Goal: Task Accomplishment & Management: Manage account settings

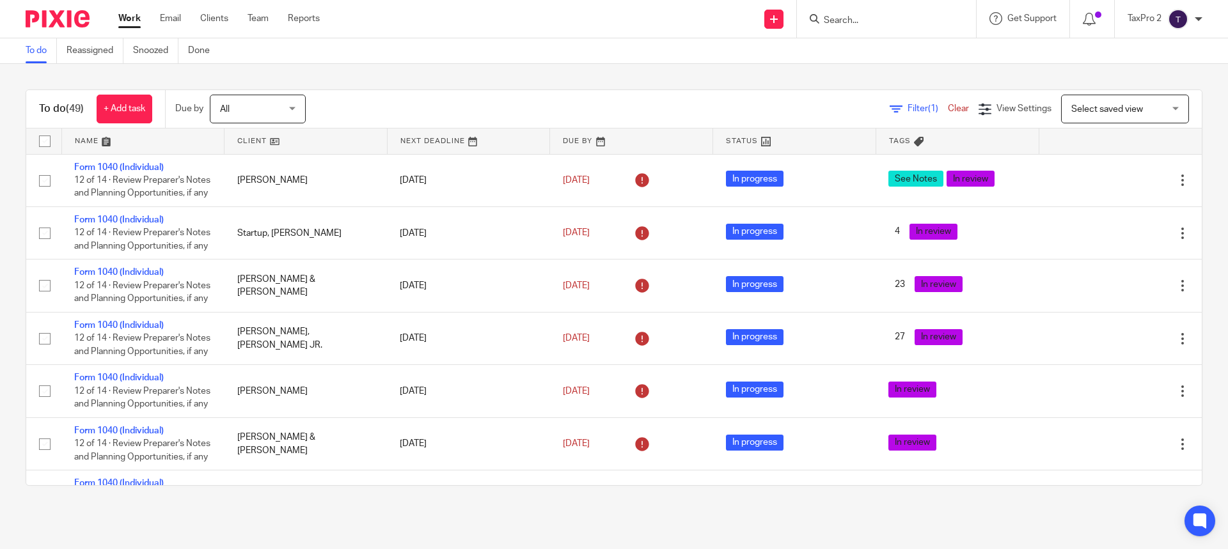
scroll to position [2475, 0]
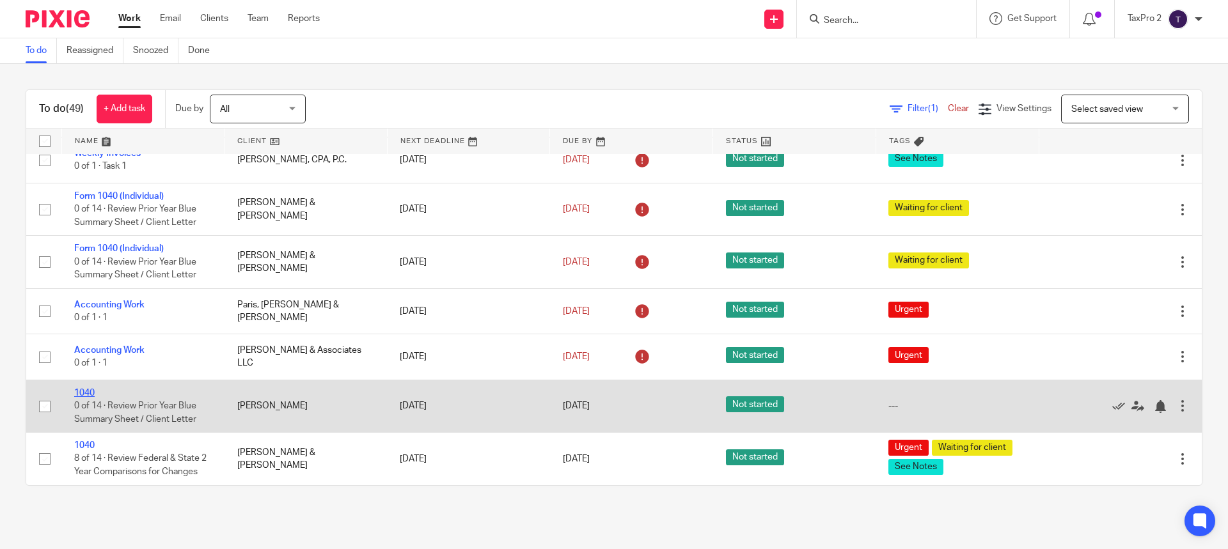
click at [88, 393] on link "1040" at bounding box center [84, 393] width 20 height 9
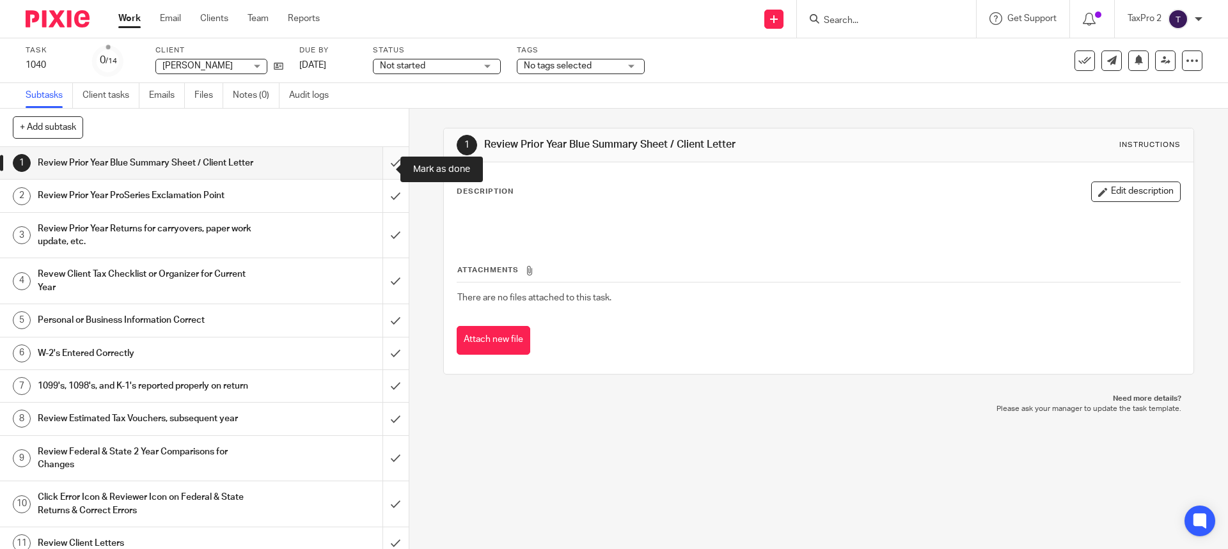
click at [381, 169] on input "submit" at bounding box center [204, 163] width 409 height 32
drag, startPoint x: 384, startPoint y: 210, endPoint x: 384, endPoint y: 219, distance: 9.0
click at [384, 210] on input "submit" at bounding box center [204, 196] width 409 height 32
click at [383, 252] on input "submit" at bounding box center [204, 235] width 409 height 45
drag, startPoint x: 381, startPoint y: 292, endPoint x: 382, endPoint y: 324, distance: 32.6
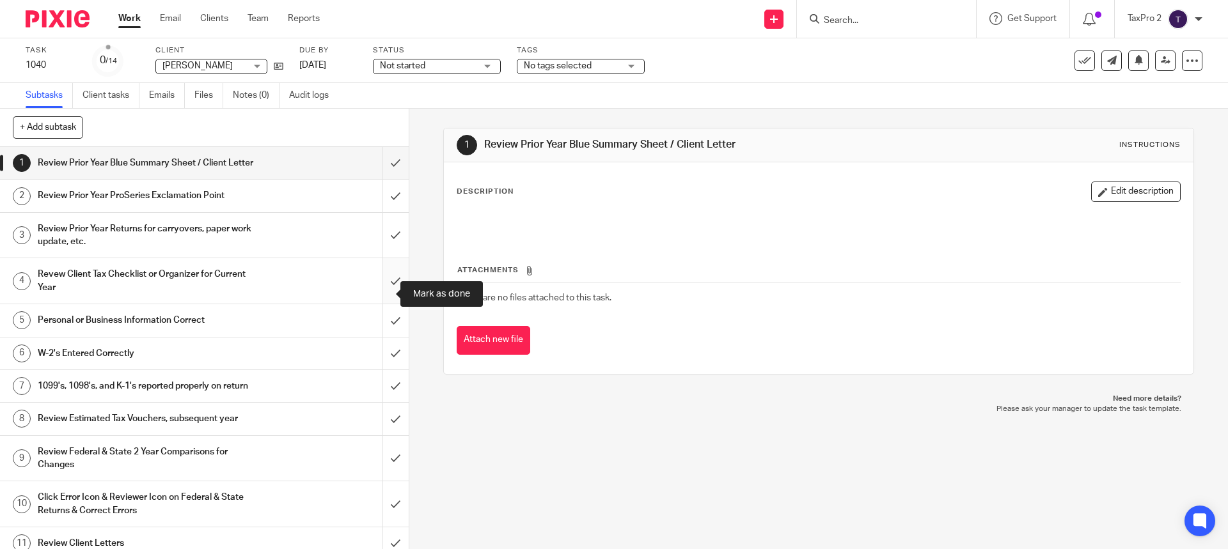
click at [381, 292] on input "submit" at bounding box center [204, 280] width 409 height 45
drag, startPoint x: 383, startPoint y: 340, endPoint x: 377, endPoint y: 366, distance: 26.8
click at [383, 336] on input "submit" at bounding box center [204, 320] width 409 height 32
drag, startPoint x: 377, startPoint y: 368, endPoint x: 381, endPoint y: 399, distance: 30.9
click at [377, 370] on input "submit" at bounding box center [204, 354] width 409 height 32
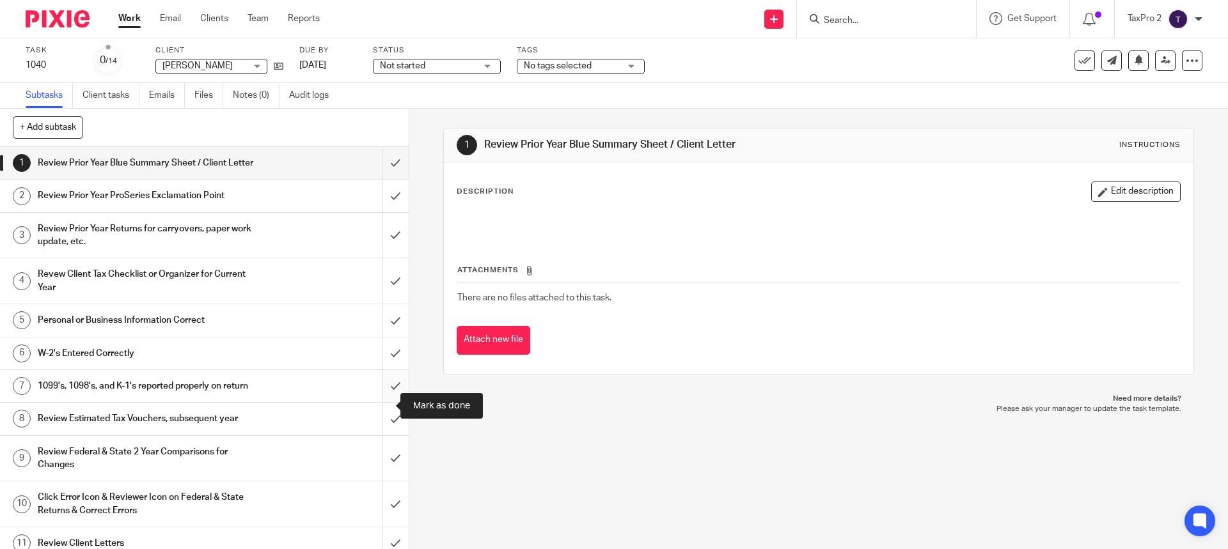
drag, startPoint x: 381, startPoint y: 405, endPoint x: 380, endPoint y: 416, distance: 10.9
click at [381, 402] on input "submit" at bounding box center [204, 386] width 409 height 32
drag, startPoint x: 376, startPoint y: 447, endPoint x: 377, endPoint y: 463, distance: 16.0
click at [376, 435] on input "submit" at bounding box center [204, 419] width 409 height 32
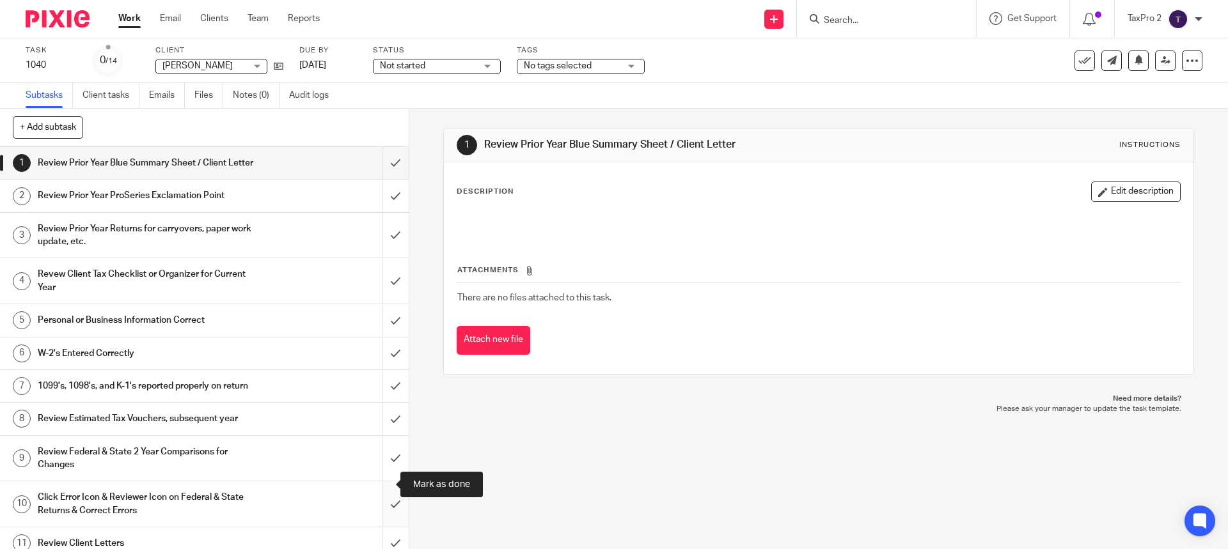
drag, startPoint x: 381, startPoint y: 484, endPoint x: 381, endPoint y: 510, distance: 26.2
click at [381, 482] on input "submit" at bounding box center [204, 458] width 409 height 45
click at [381, 527] on input "submit" at bounding box center [204, 504] width 409 height 45
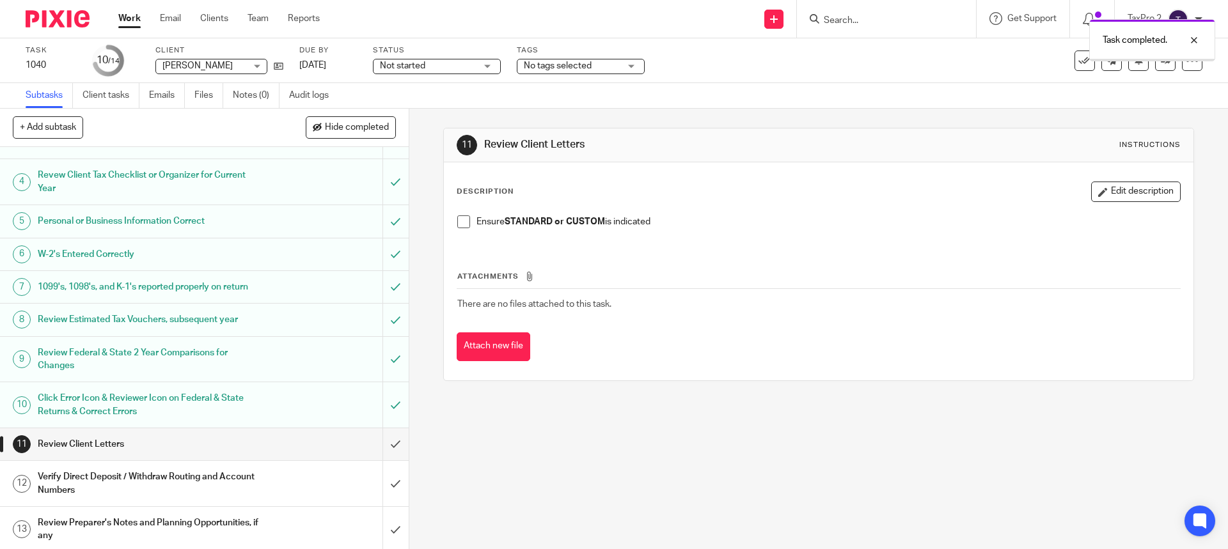
scroll to position [171, 0]
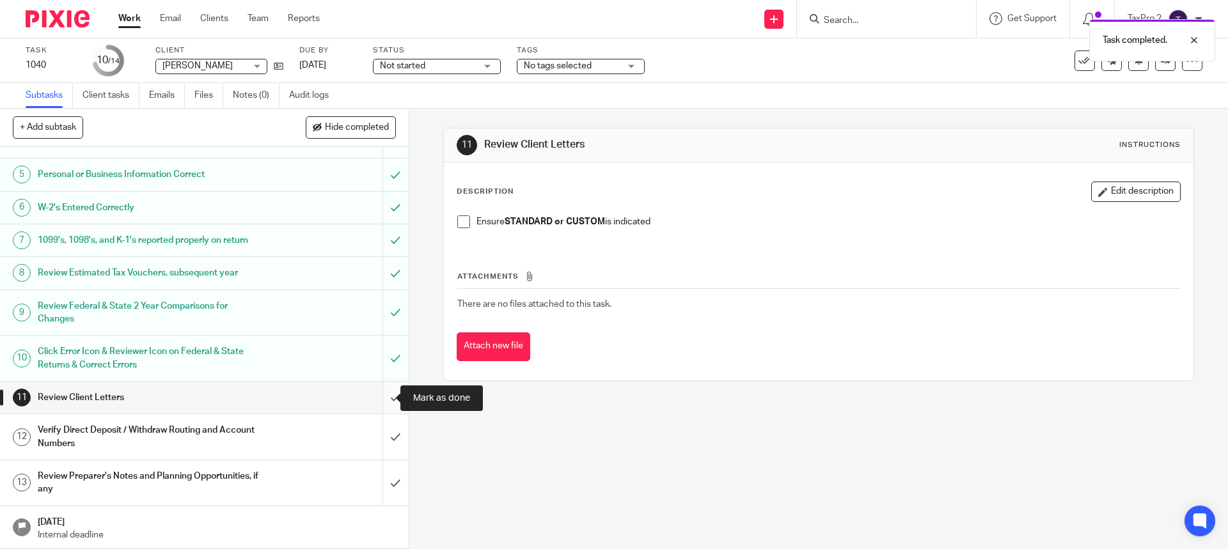
click at [381, 397] on input "submit" at bounding box center [204, 398] width 409 height 32
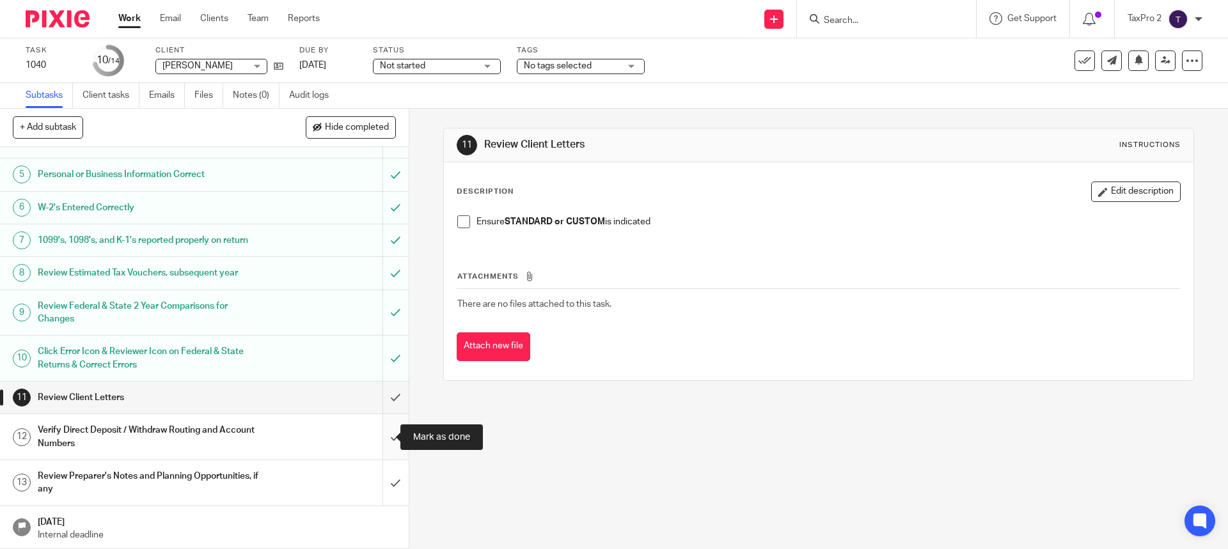
click at [381, 441] on input "submit" at bounding box center [204, 436] width 409 height 45
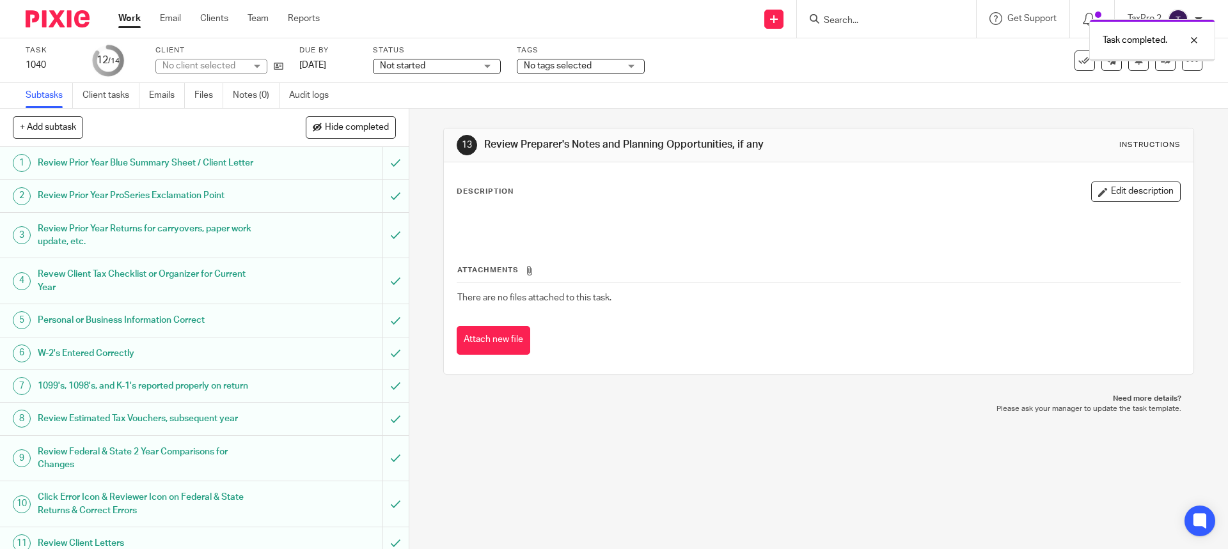
click at [457, 67] on span "Not started" at bounding box center [428, 65] width 96 height 13
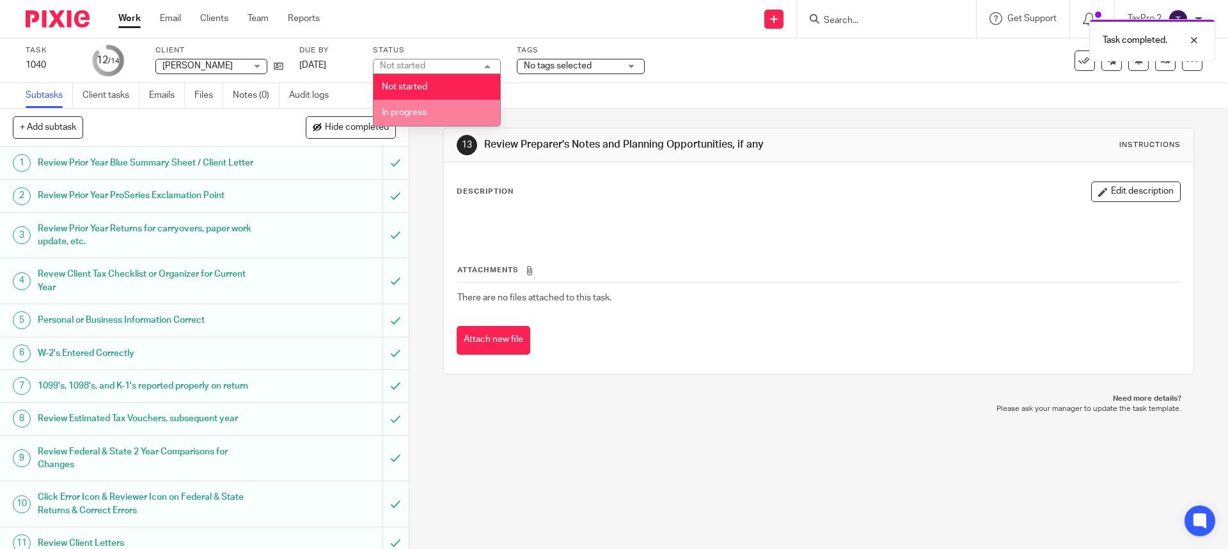
click at [440, 111] on li "In progress" at bounding box center [437, 113] width 127 height 26
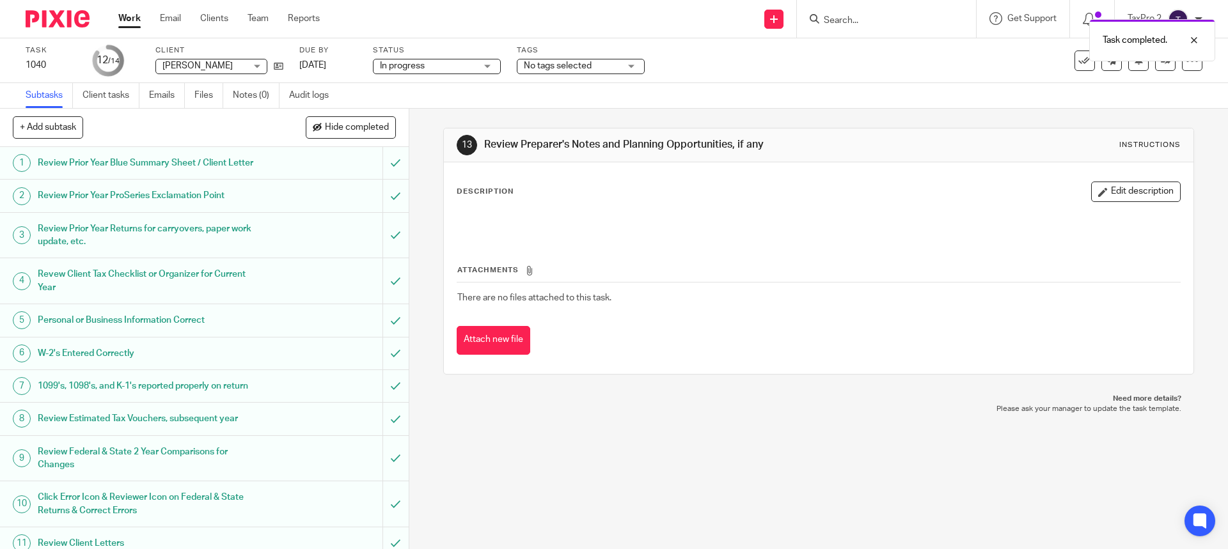
click at [560, 66] on span "No tags selected" at bounding box center [558, 65] width 68 height 9
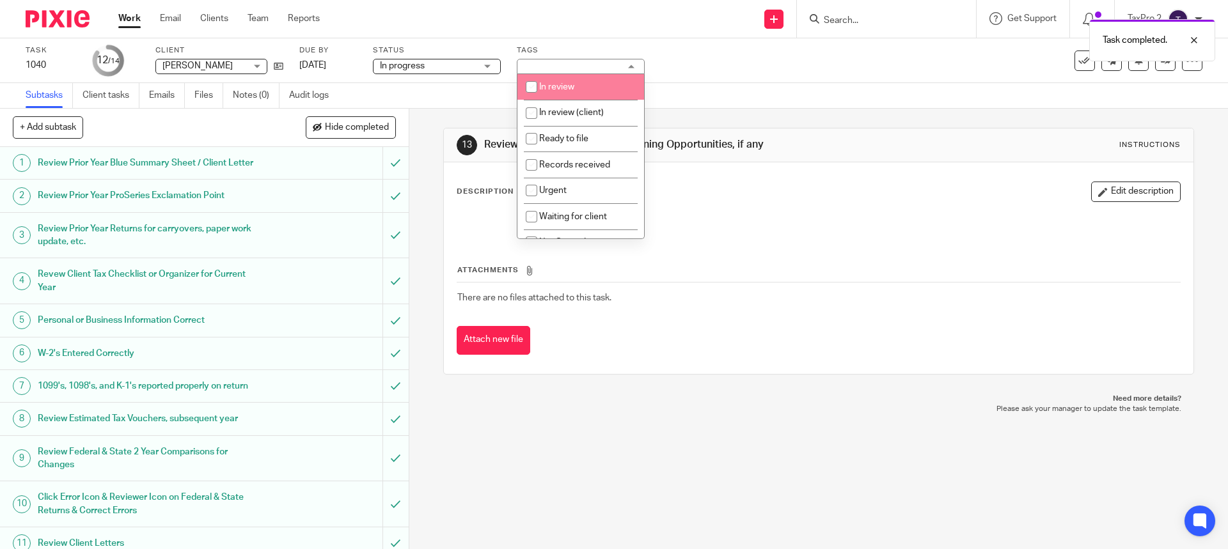
click at [561, 85] on span "In review" at bounding box center [556, 87] width 35 height 9
checkbox input "true"
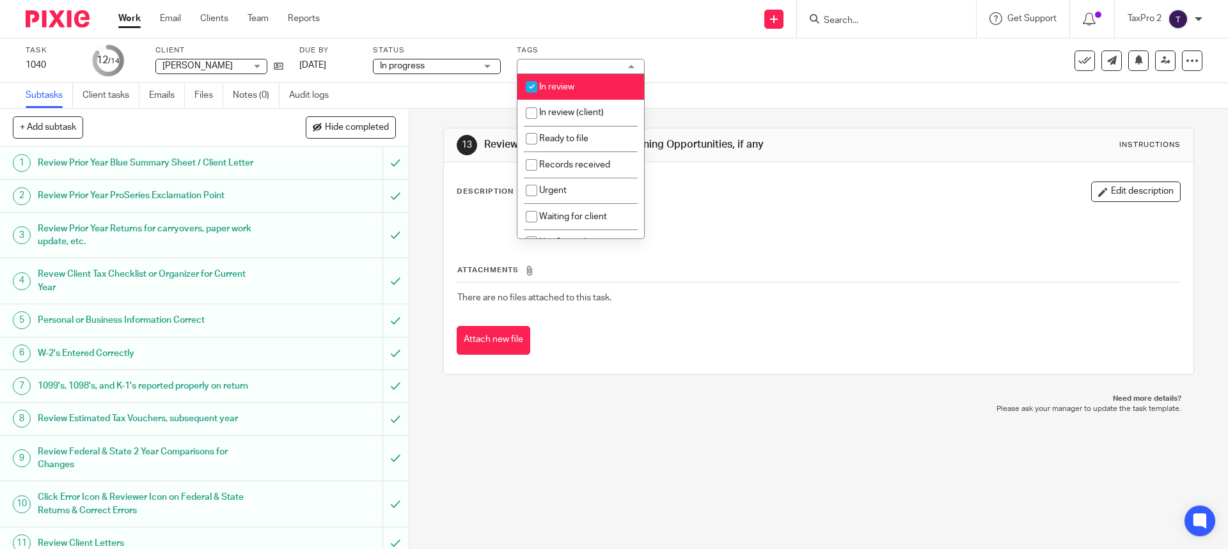
click at [130, 19] on link "Work" at bounding box center [129, 18] width 22 height 13
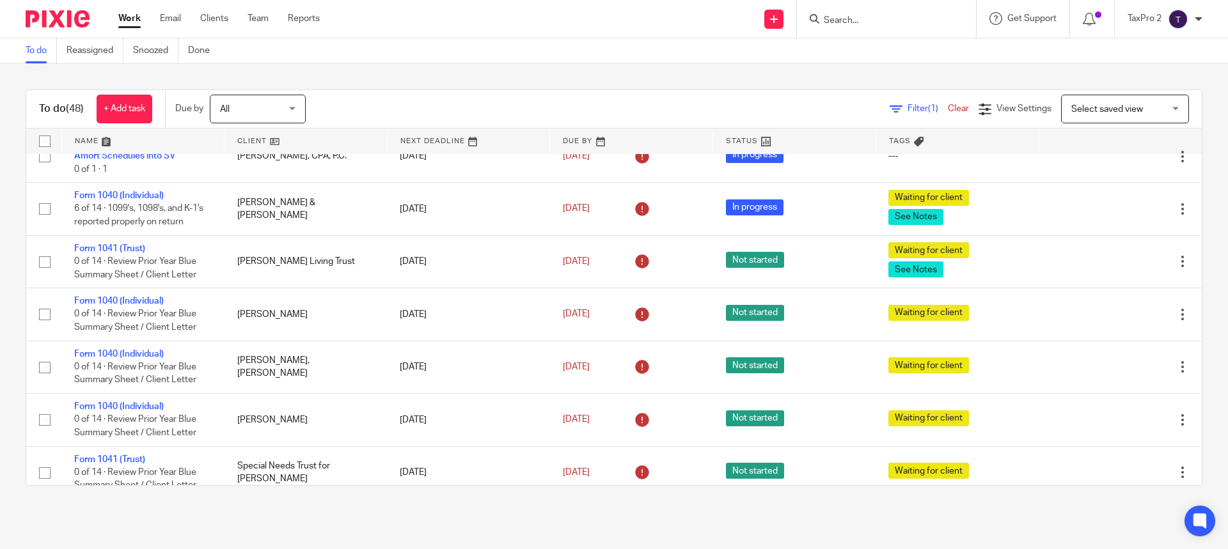
scroll to position [2488, 0]
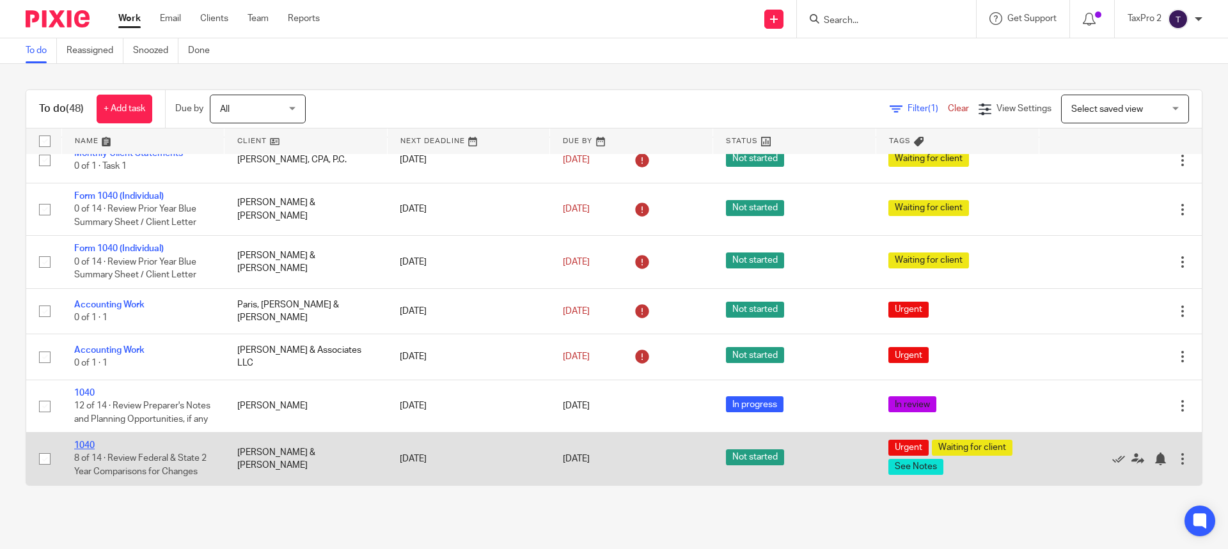
click at [90, 446] on link "1040" at bounding box center [84, 445] width 20 height 9
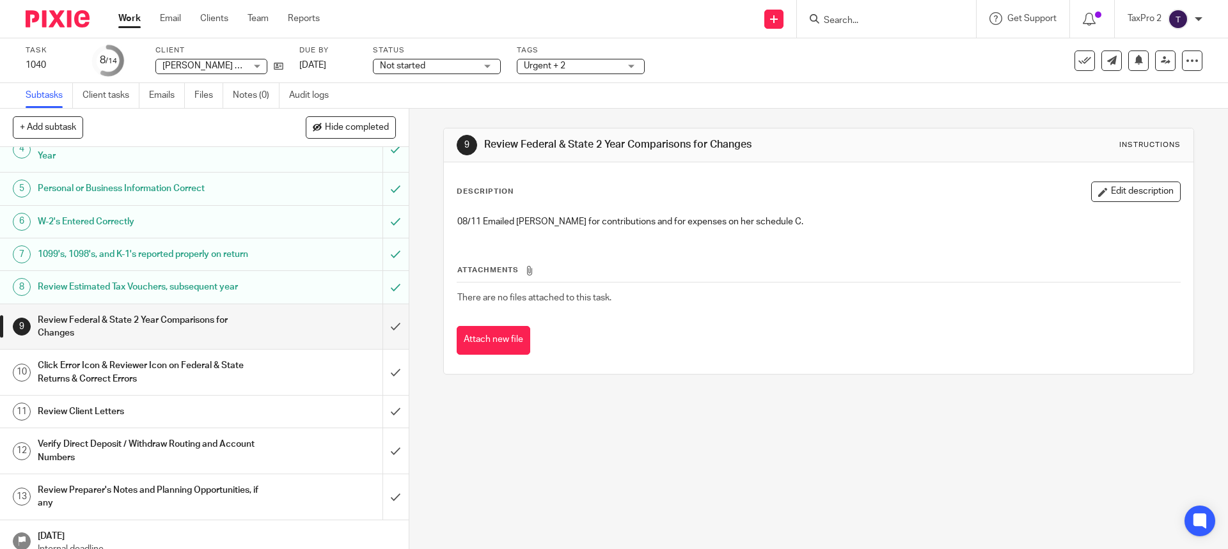
scroll to position [171, 0]
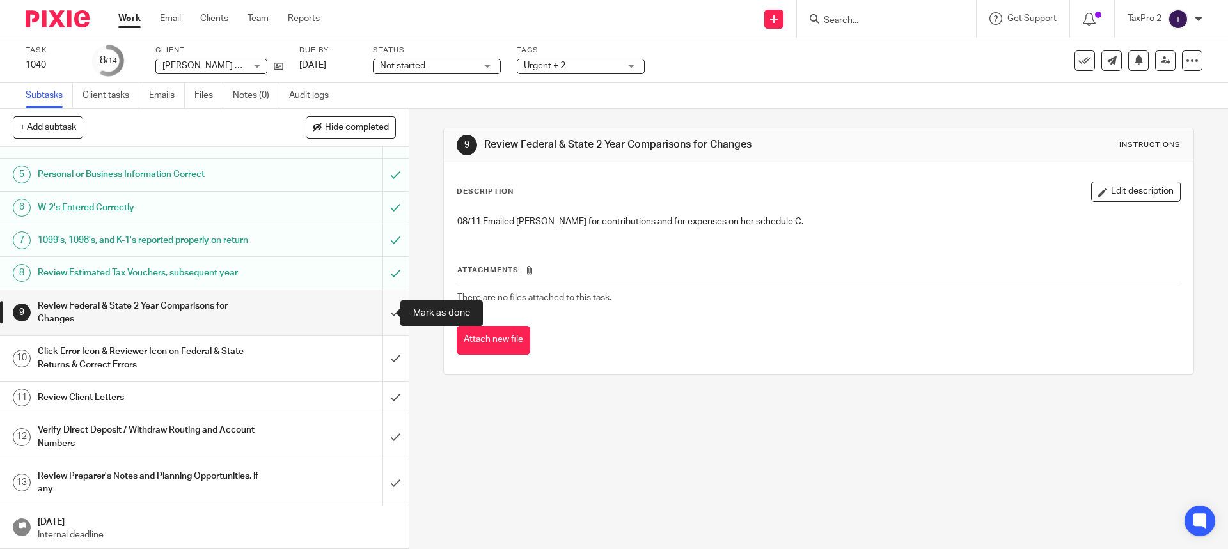
click at [380, 311] on input "submit" at bounding box center [204, 312] width 409 height 45
click at [379, 363] on input "submit" at bounding box center [204, 358] width 409 height 45
click at [380, 397] on input "submit" at bounding box center [204, 398] width 409 height 32
click at [376, 441] on input "submit" at bounding box center [204, 436] width 409 height 45
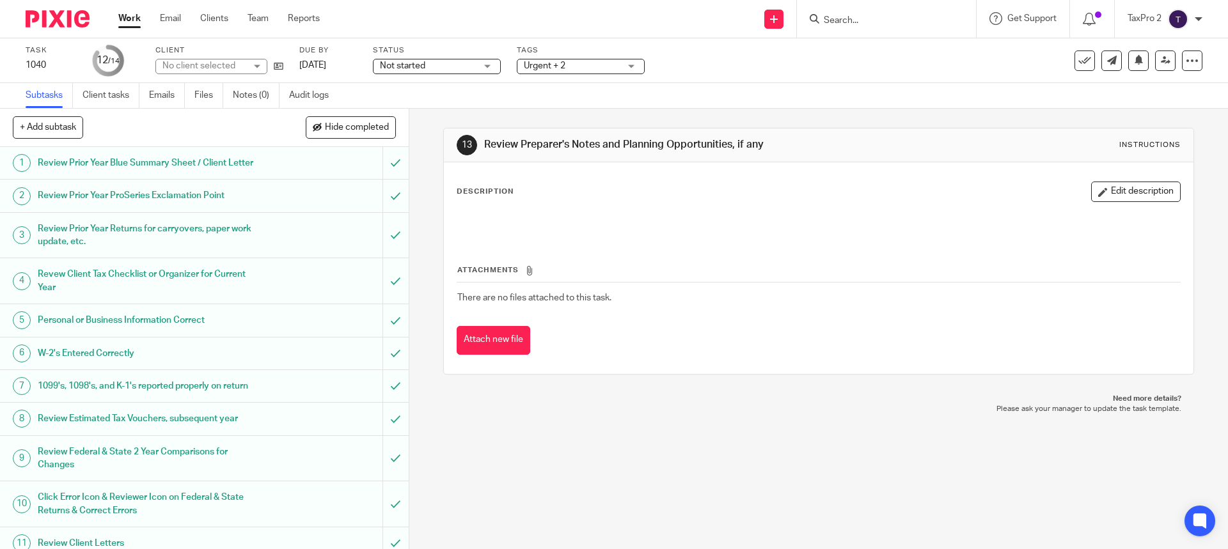
click at [438, 63] on span "Not started" at bounding box center [428, 65] width 96 height 13
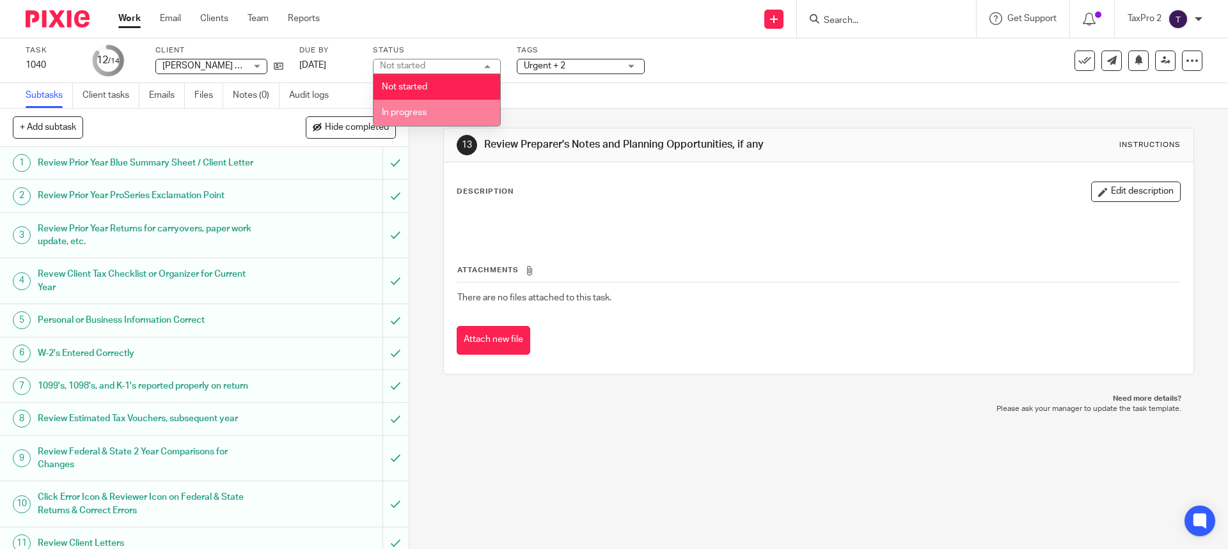
click at [431, 111] on li "In progress" at bounding box center [437, 113] width 127 height 26
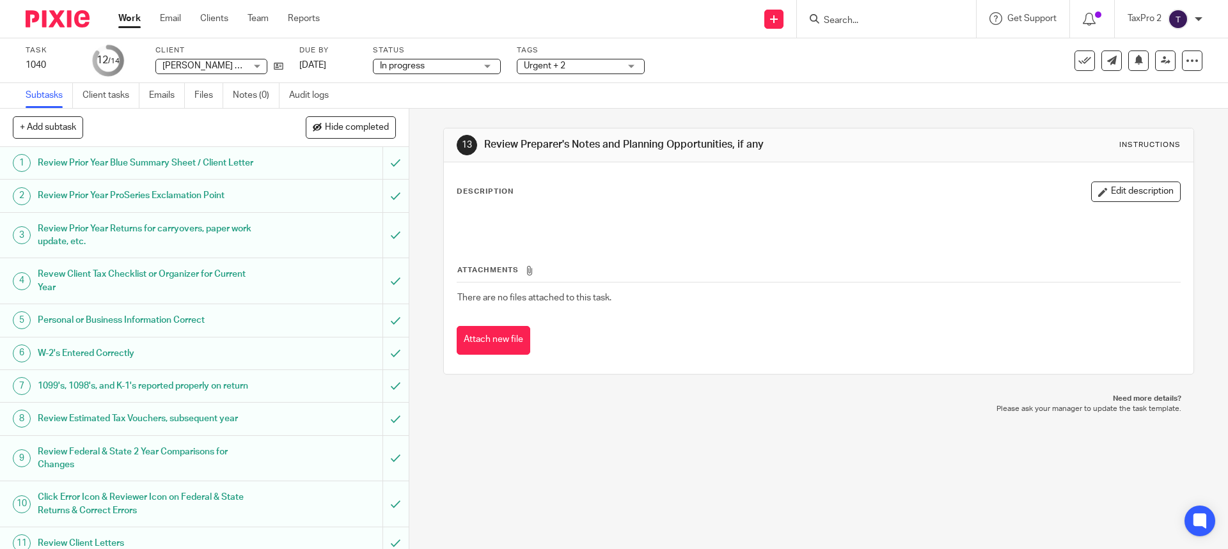
click at [568, 66] on span "Urgent + 2" at bounding box center [572, 65] width 96 height 13
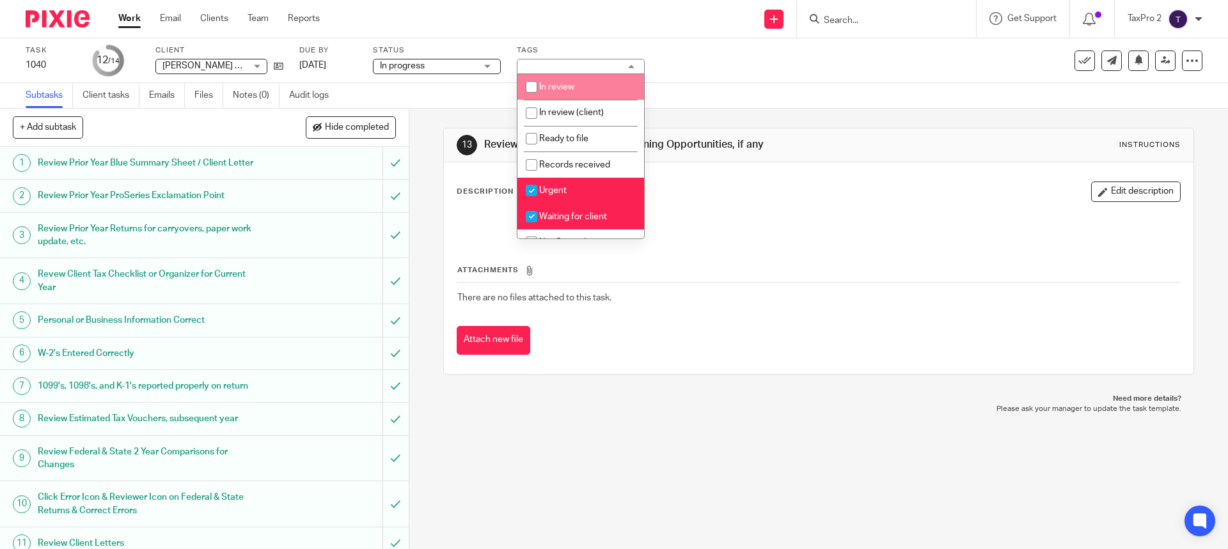
click at [538, 83] on input "checkbox" at bounding box center [531, 87] width 24 height 24
checkbox input "true"
click at [535, 190] on input "checkbox" at bounding box center [531, 190] width 24 height 24
checkbox input "false"
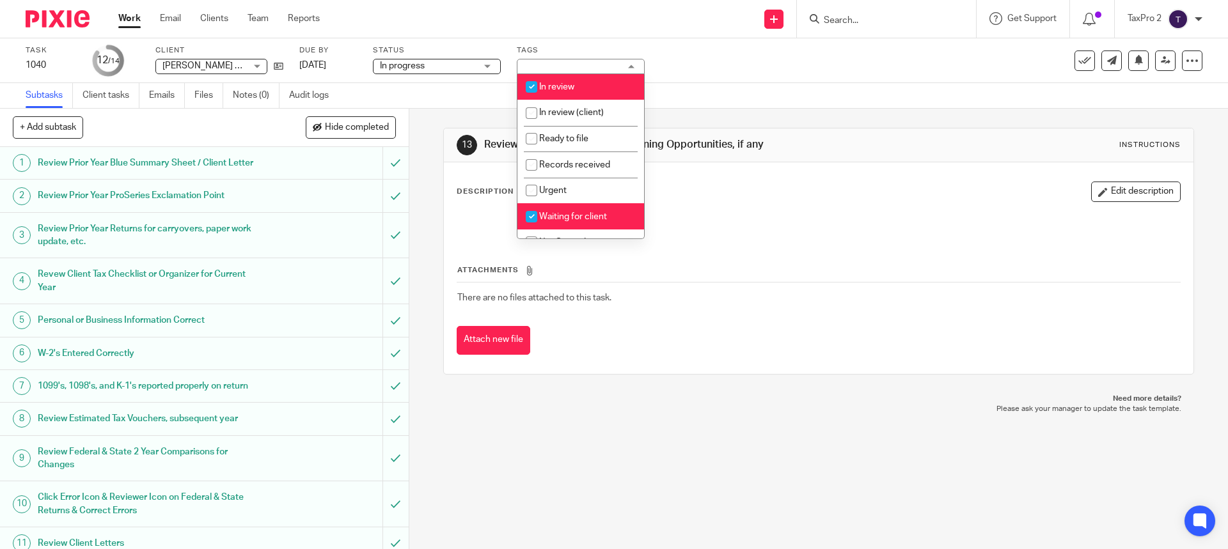
click at [530, 214] on input "checkbox" at bounding box center [531, 217] width 24 height 24
checkbox input "false"
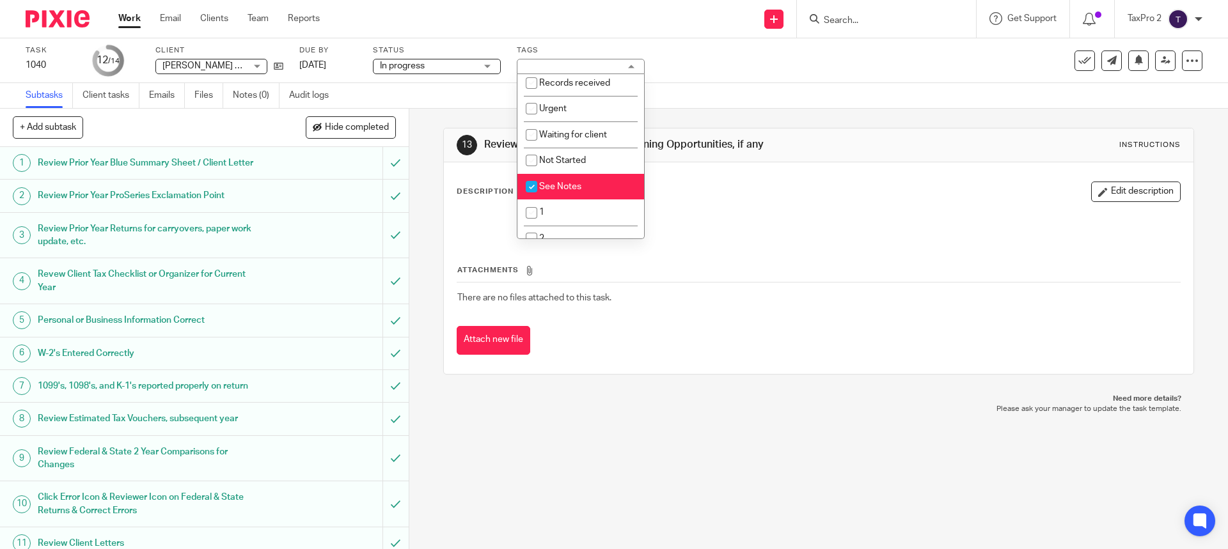
scroll to position [128, 0]
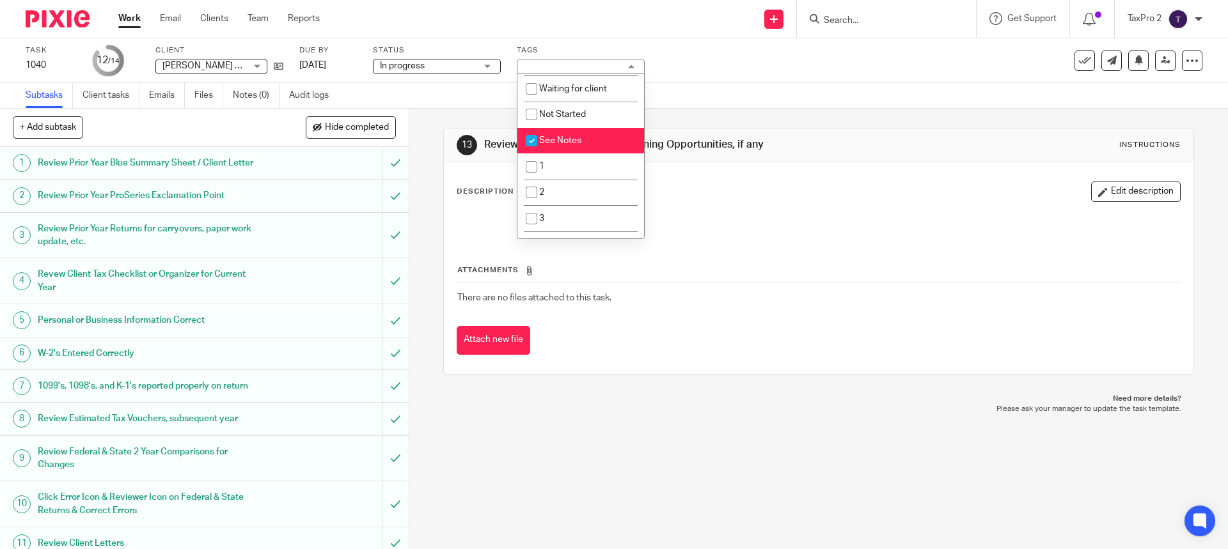
click at [534, 141] on input "checkbox" at bounding box center [531, 141] width 24 height 24
checkbox input "false"
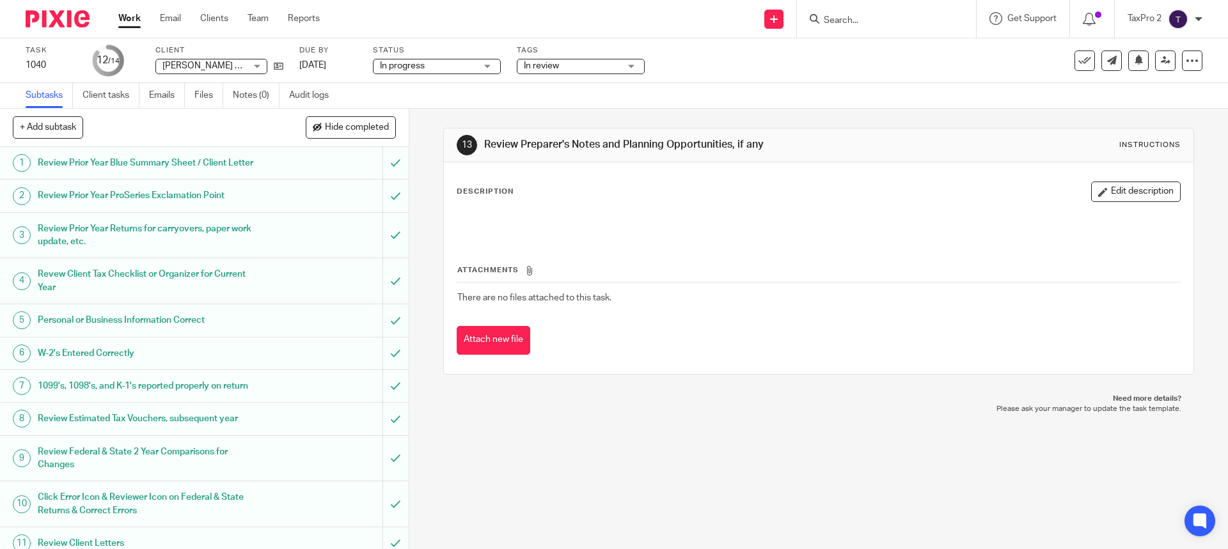
click at [480, 98] on div "Subtasks Client tasks Emails Files Notes (0) Audit logs" at bounding box center [614, 96] width 1228 height 26
click at [131, 20] on link "Work" at bounding box center [129, 18] width 22 height 13
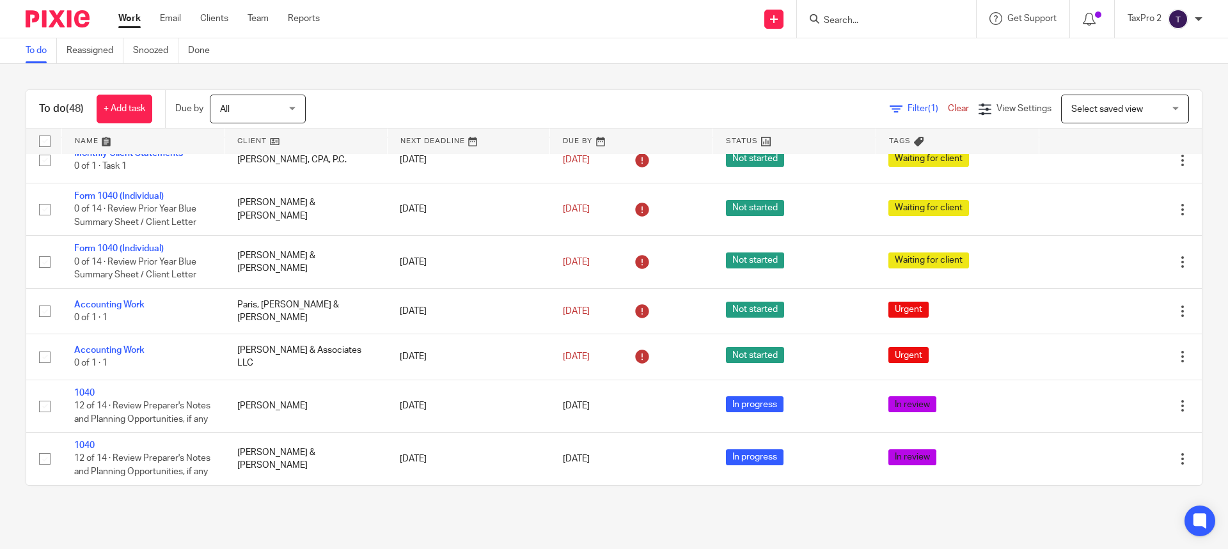
scroll to position [2501, 0]
click at [864, 15] on input "Search" at bounding box center [880, 21] width 115 height 12
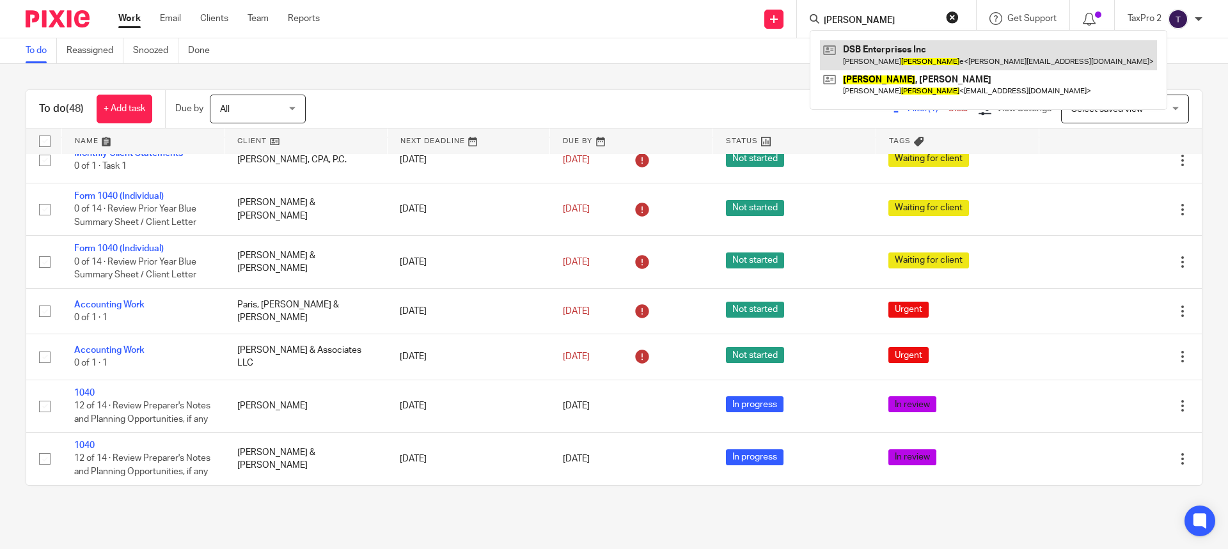
type input "barnett"
click at [893, 56] on link at bounding box center [988, 54] width 337 height 29
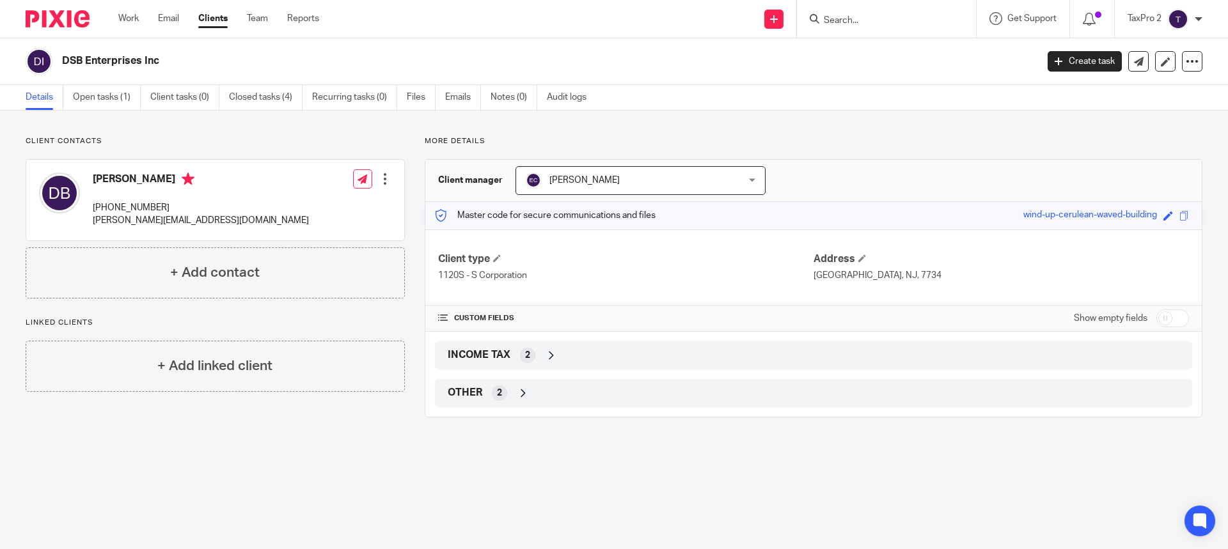
click at [381, 180] on div at bounding box center [385, 179] width 13 height 13
click at [302, 201] on link "Edit contact" at bounding box center [324, 207] width 122 height 19
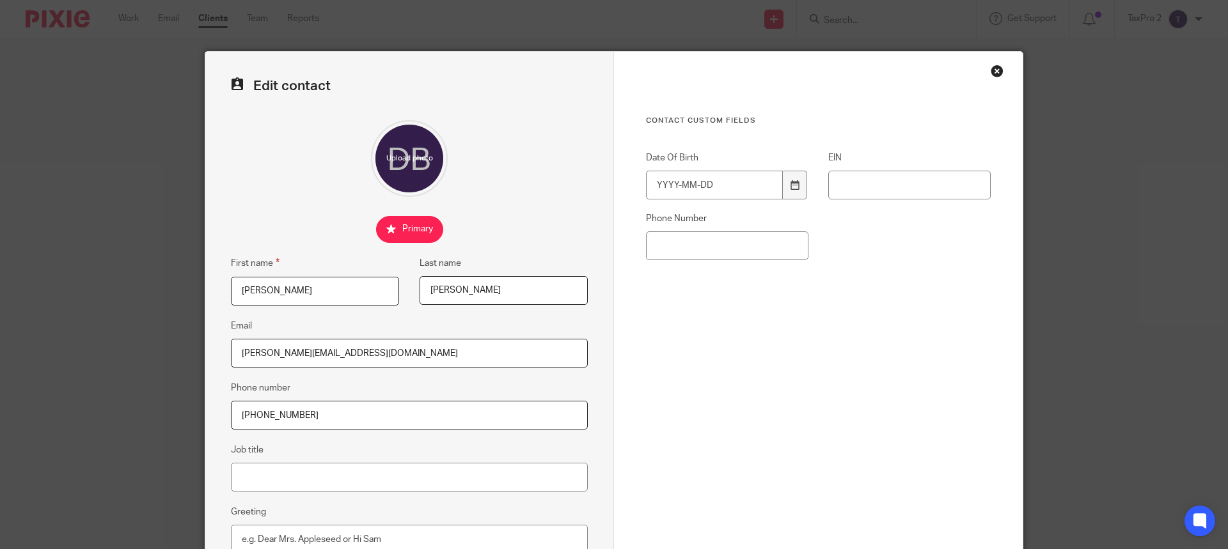
drag, startPoint x: 298, startPoint y: 413, endPoint x: 194, endPoint y: 414, distance: 104.3
click at [194, 414] on div "Edit contact First name [PERSON_NAME] Last name [PERSON_NAME] Email [PERSON_NAM…" at bounding box center [614, 274] width 1228 height 549
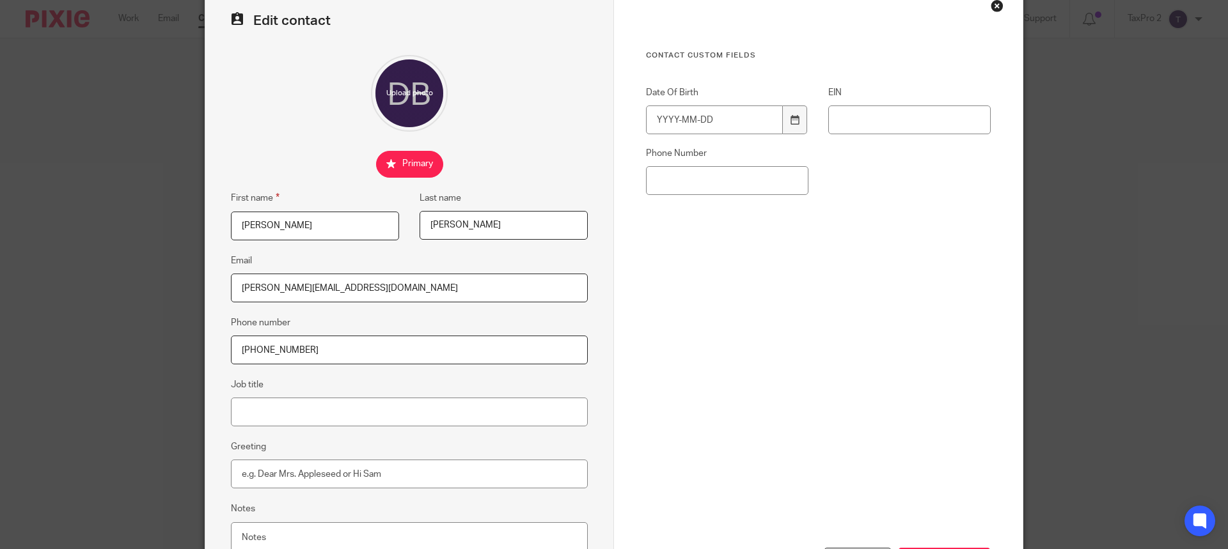
scroll to position [175, 0]
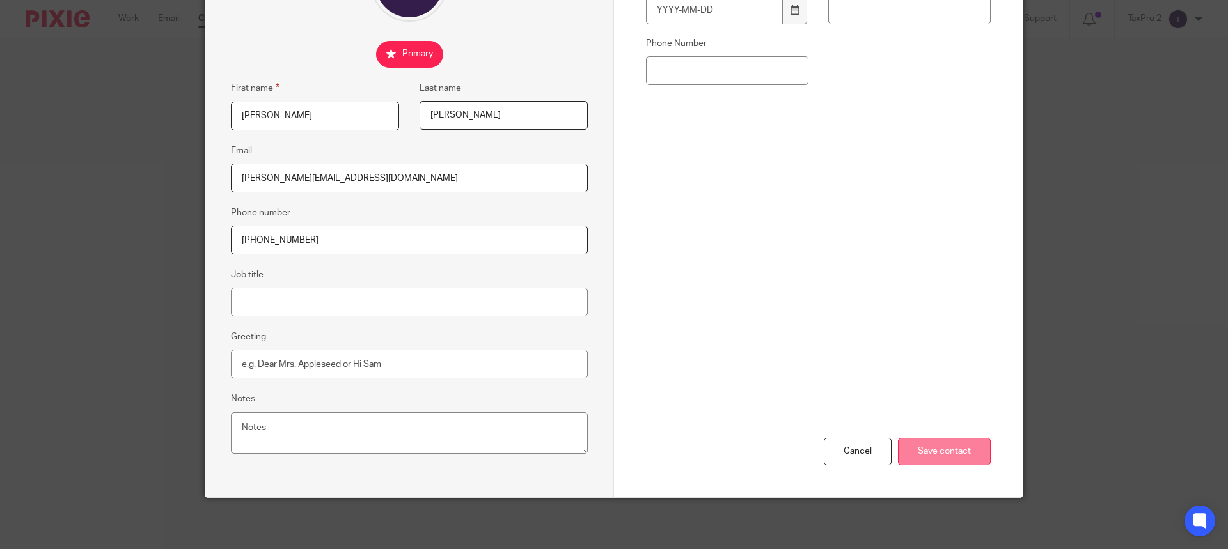
type input "[PHONE_NUMBER]"
click at [941, 460] on input "Save contact" at bounding box center [944, 452] width 93 height 28
click at [946, 448] on input "Save contact" at bounding box center [944, 452] width 93 height 28
